Goal: Information Seeking & Learning: Learn about a topic

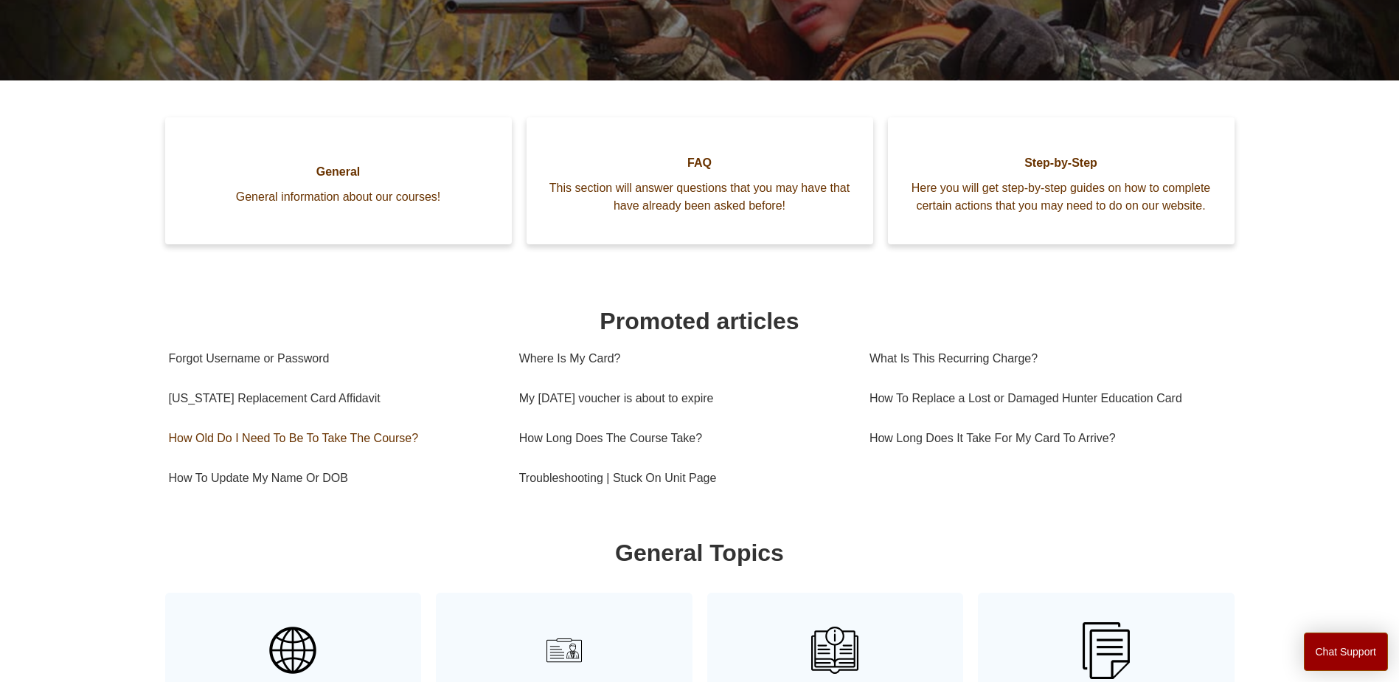
scroll to position [328, 0]
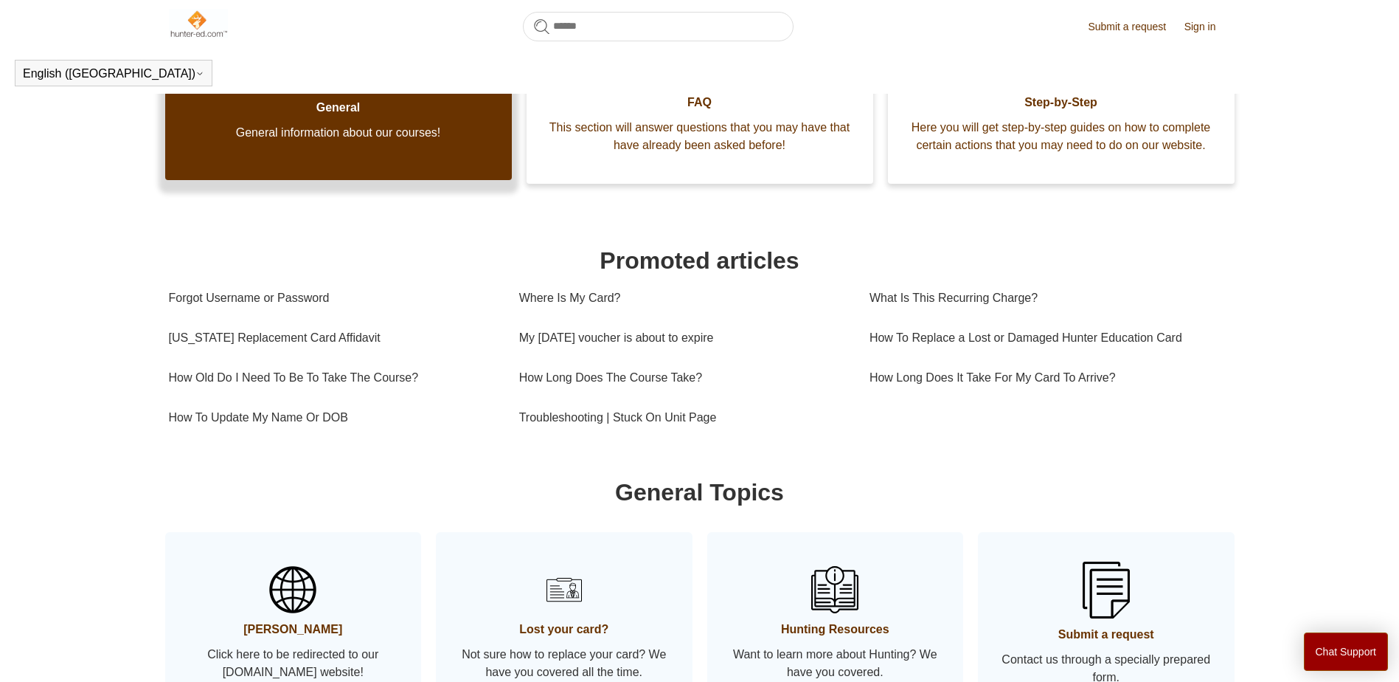
click at [353, 142] on span "General information about our courses!" at bounding box center [338, 133] width 302 height 18
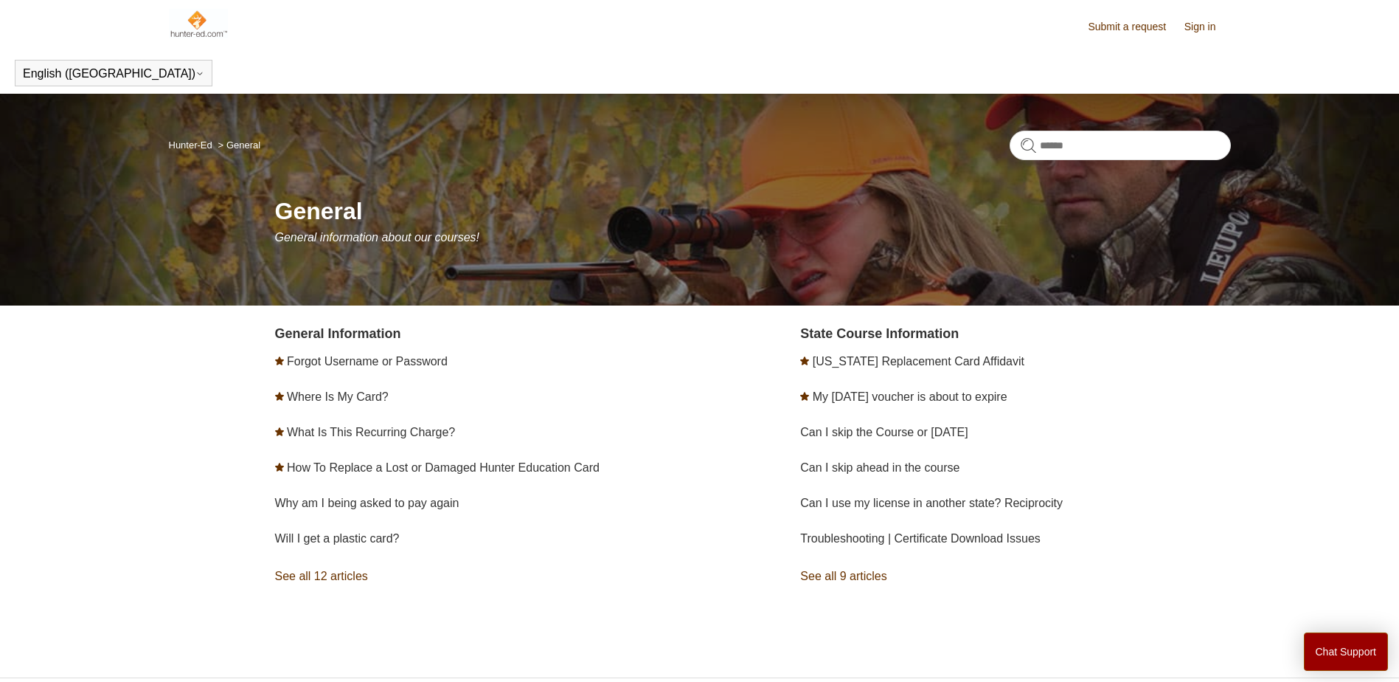
click at [342, 578] on link "See all 12 articles" at bounding box center [490, 576] width 430 height 40
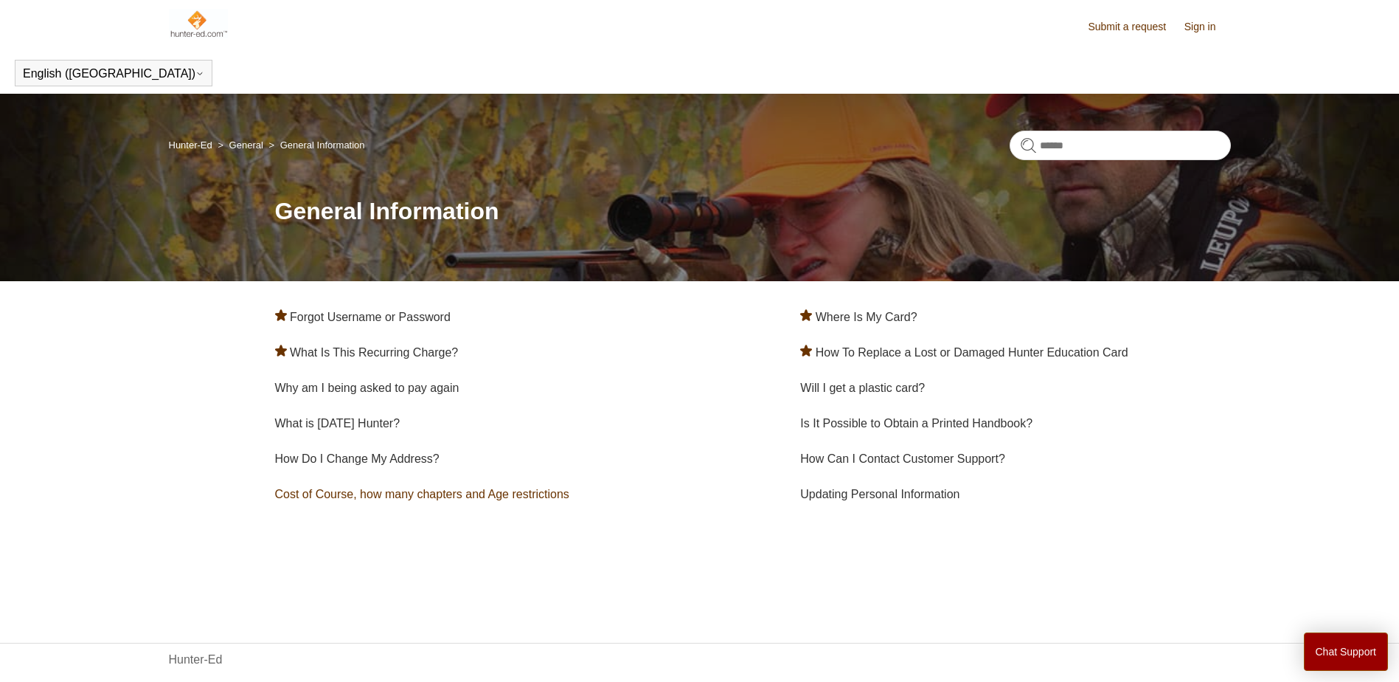
click at [357, 493] on link "Cost of Course, how many chapters and Age restrictions" at bounding box center [422, 494] width 294 height 13
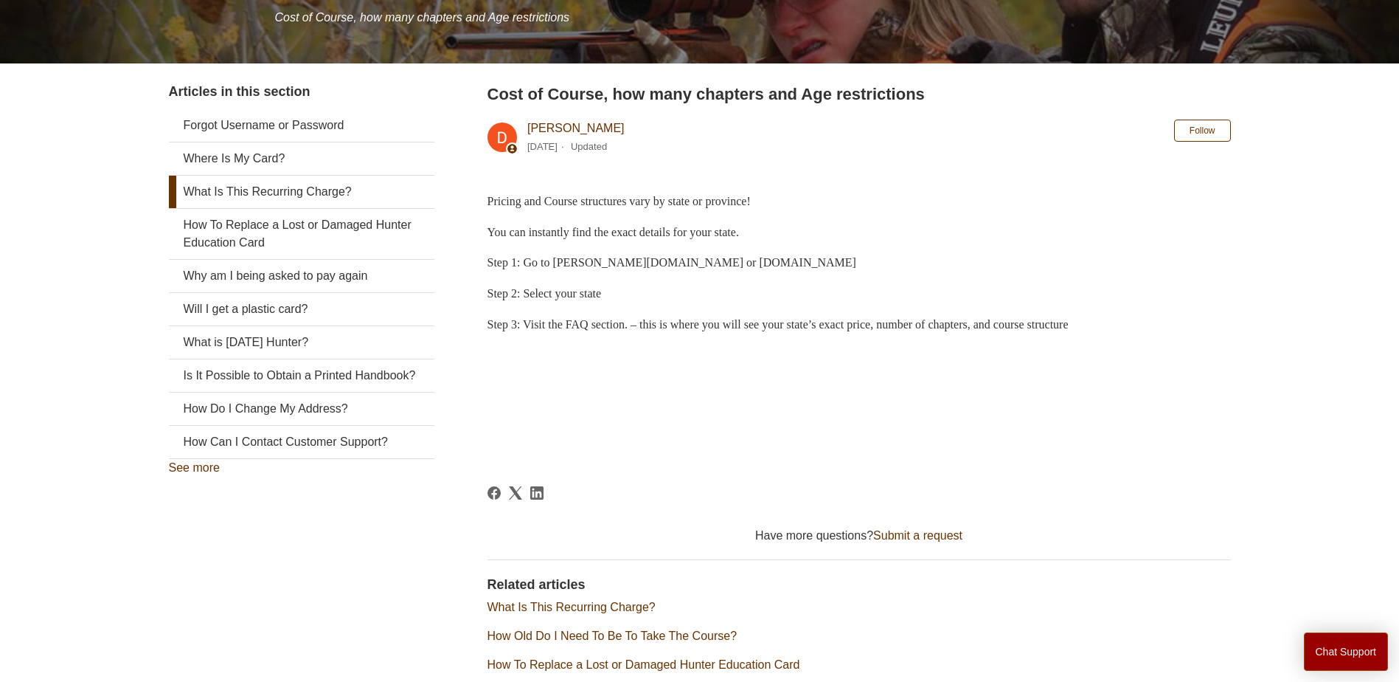
scroll to position [221, 0]
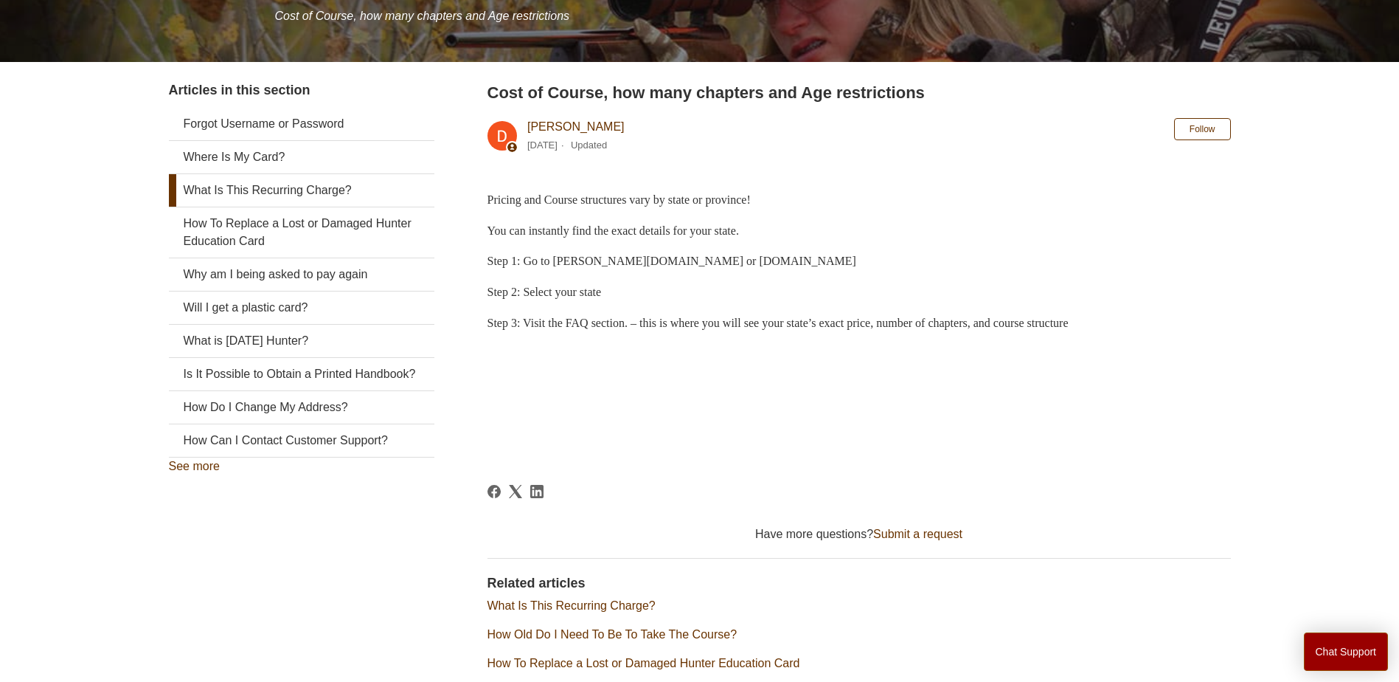
click at [308, 189] on link "What Is This Recurring Charge?" at bounding box center [302, 190] width 266 height 32
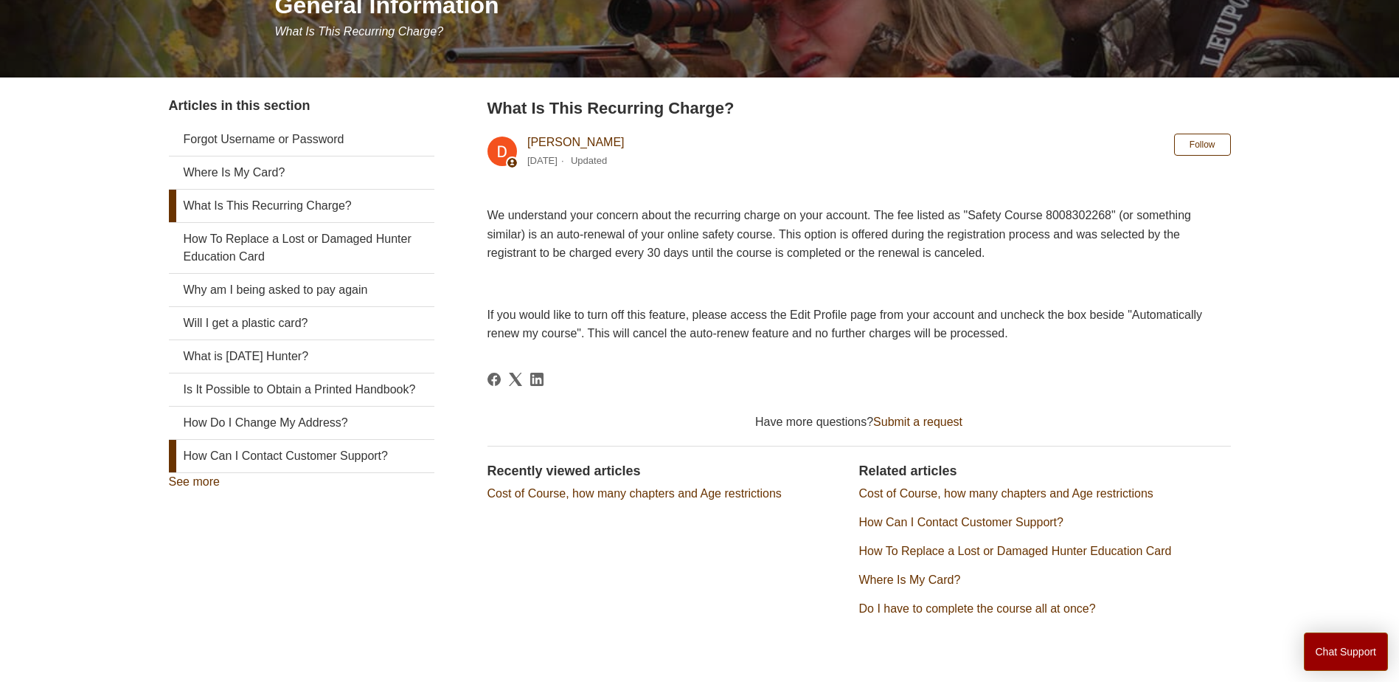
scroll to position [221, 0]
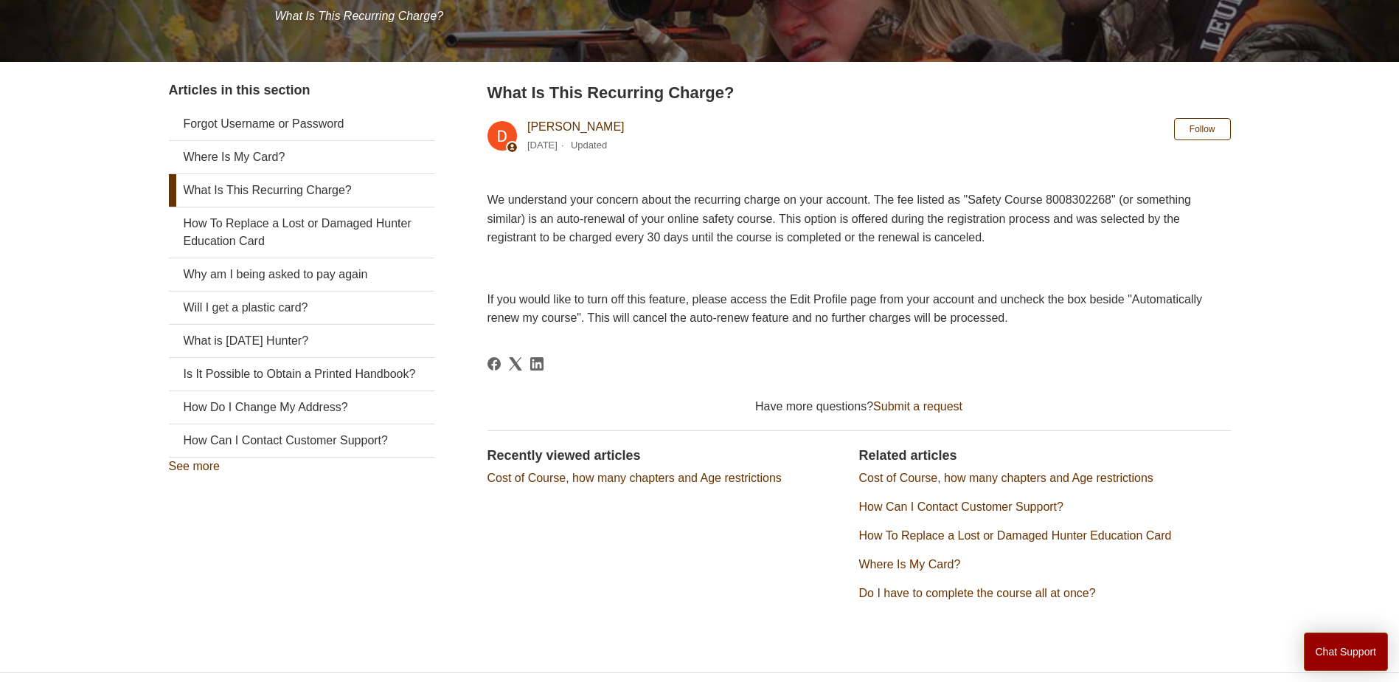
click at [668, 477] on link "Cost of Course, how many chapters and Age restrictions" at bounding box center [635, 477] width 294 height 13
